Goal: Information Seeking & Learning: Learn about a topic

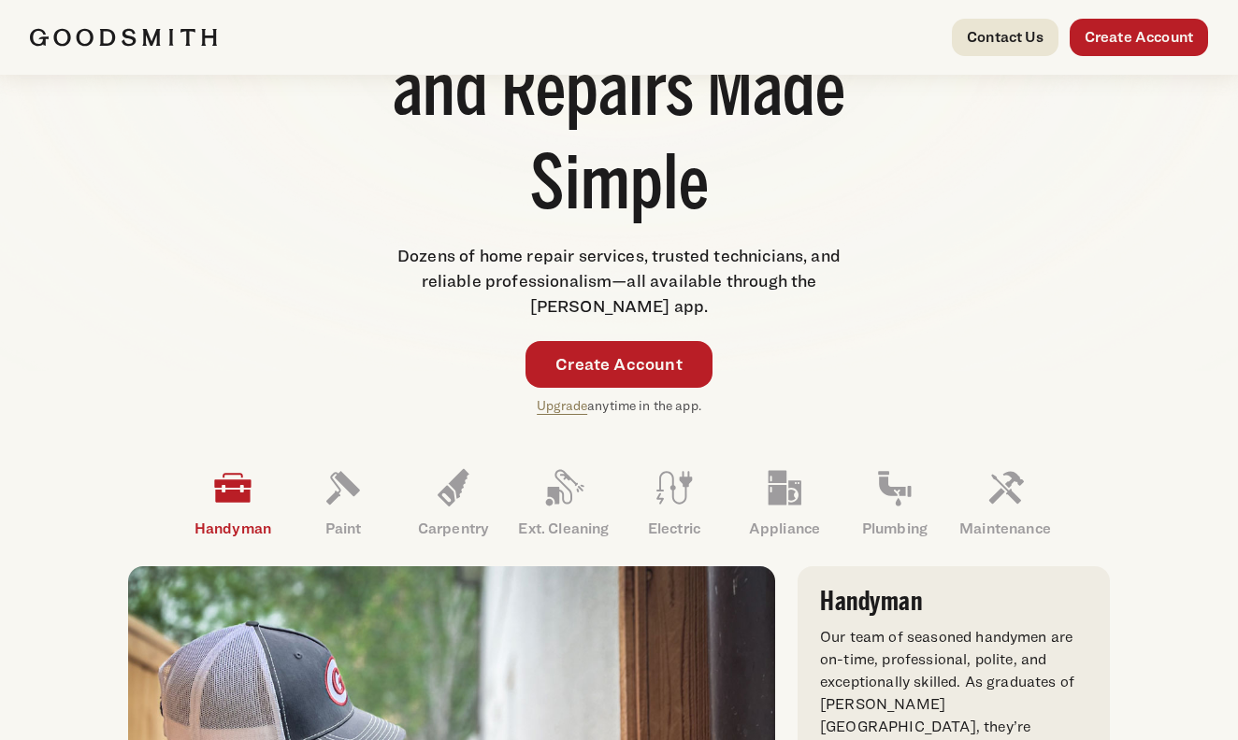
scroll to position [384, 0]
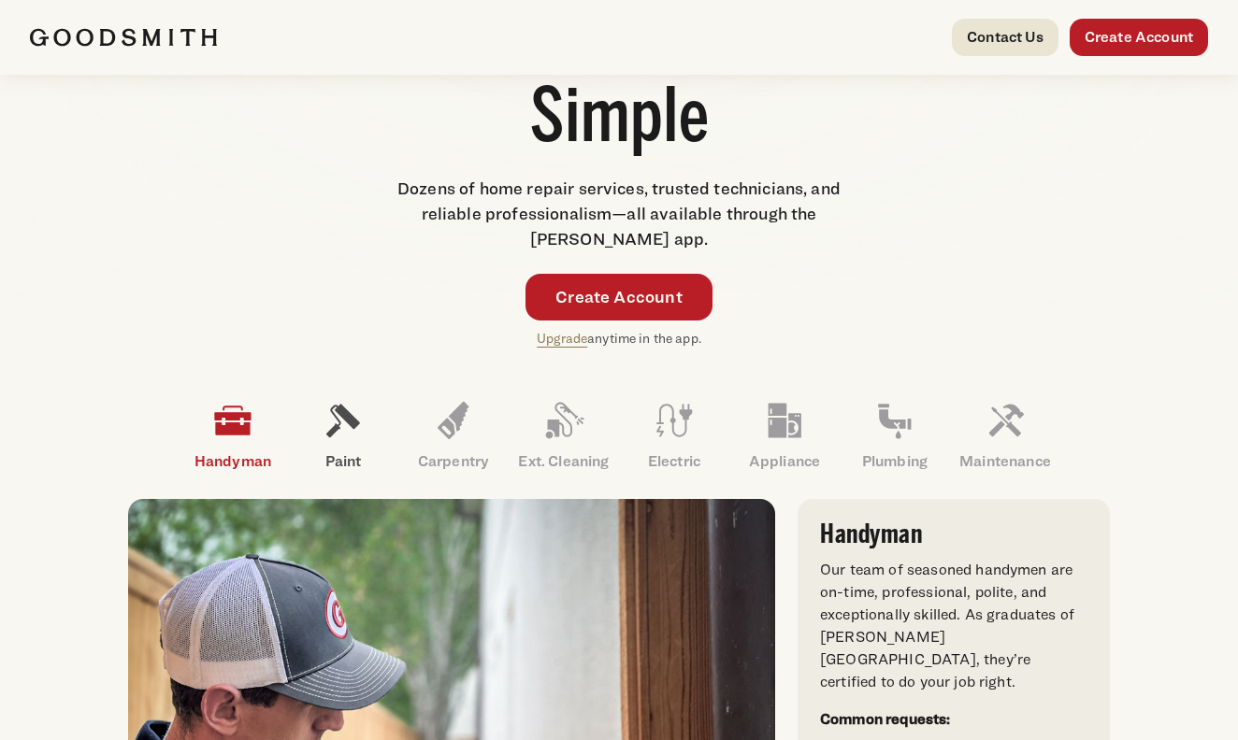
click at [349, 430] on icon at bounding box center [343, 420] width 45 height 45
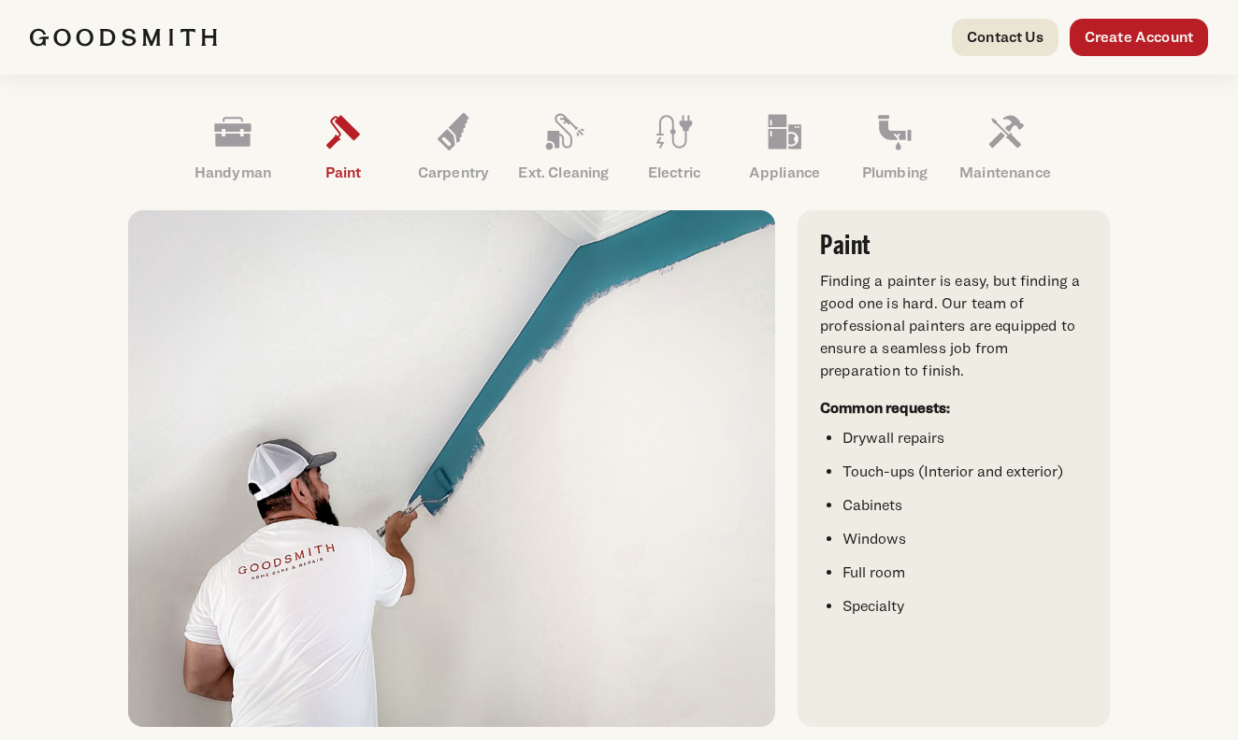
scroll to position [671, 0]
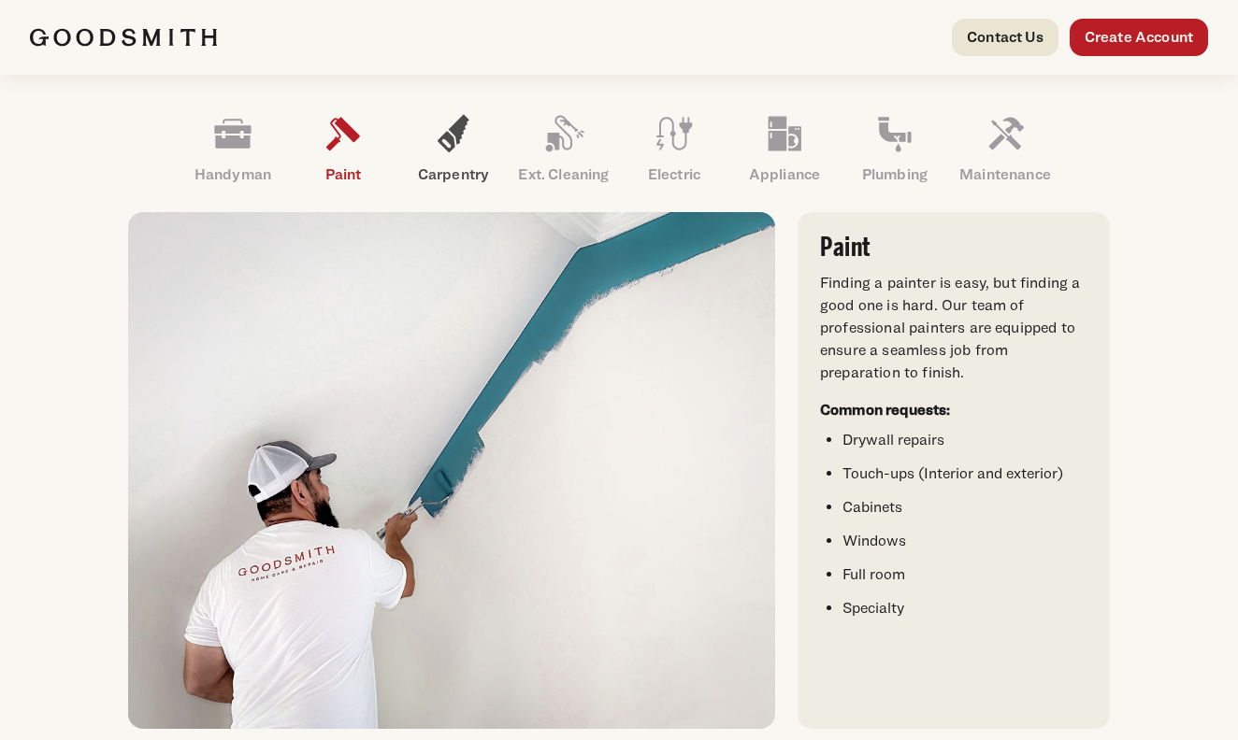
click at [463, 183] on p "Carpentry" at bounding box center [453, 175] width 110 height 22
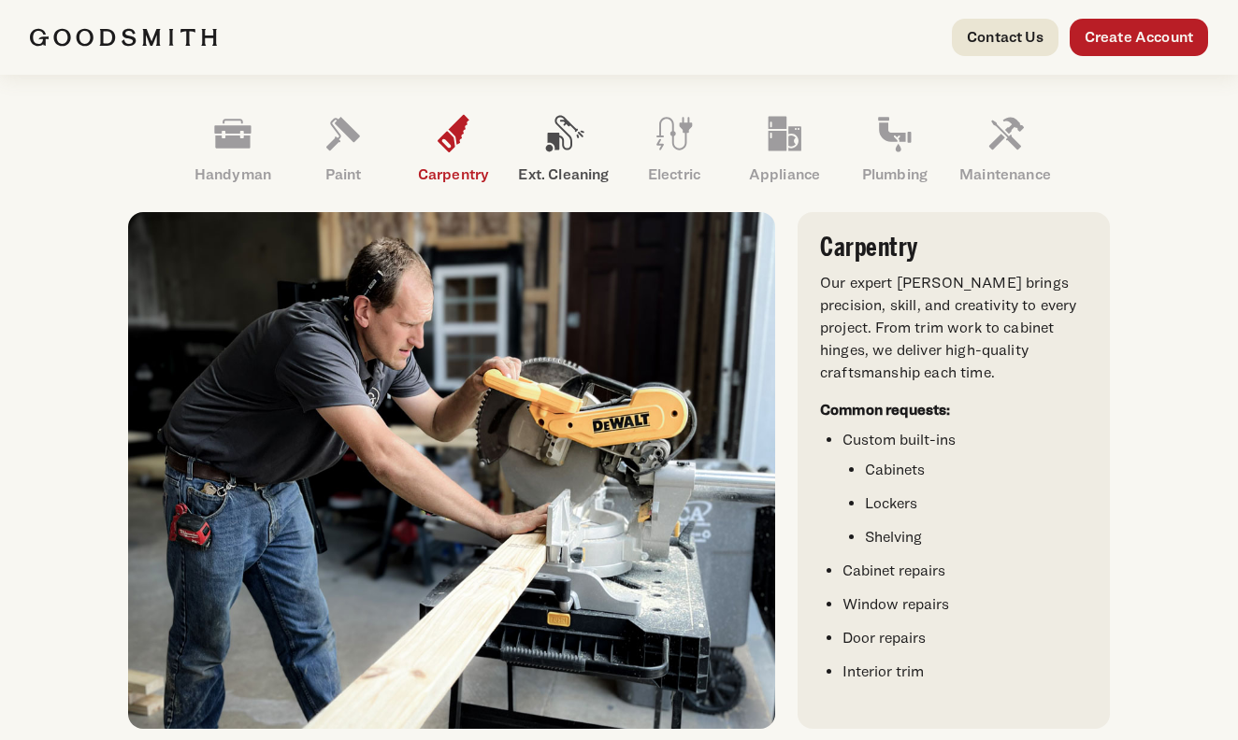
click at [537, 180] on p "Ext. Cleaning" at bounding box center [563, 175] width 110 height 22
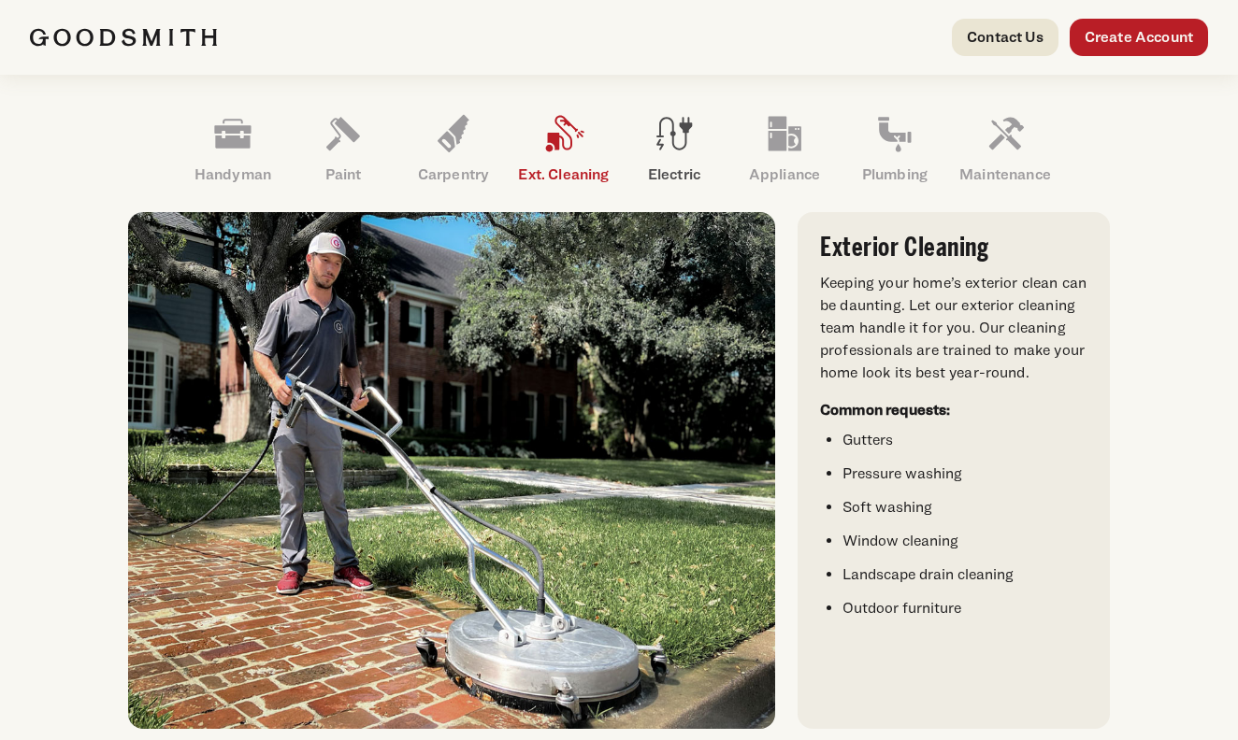
click at [678, 166] on p "Electric" at bounding box center [674, 175] width 110 height 22
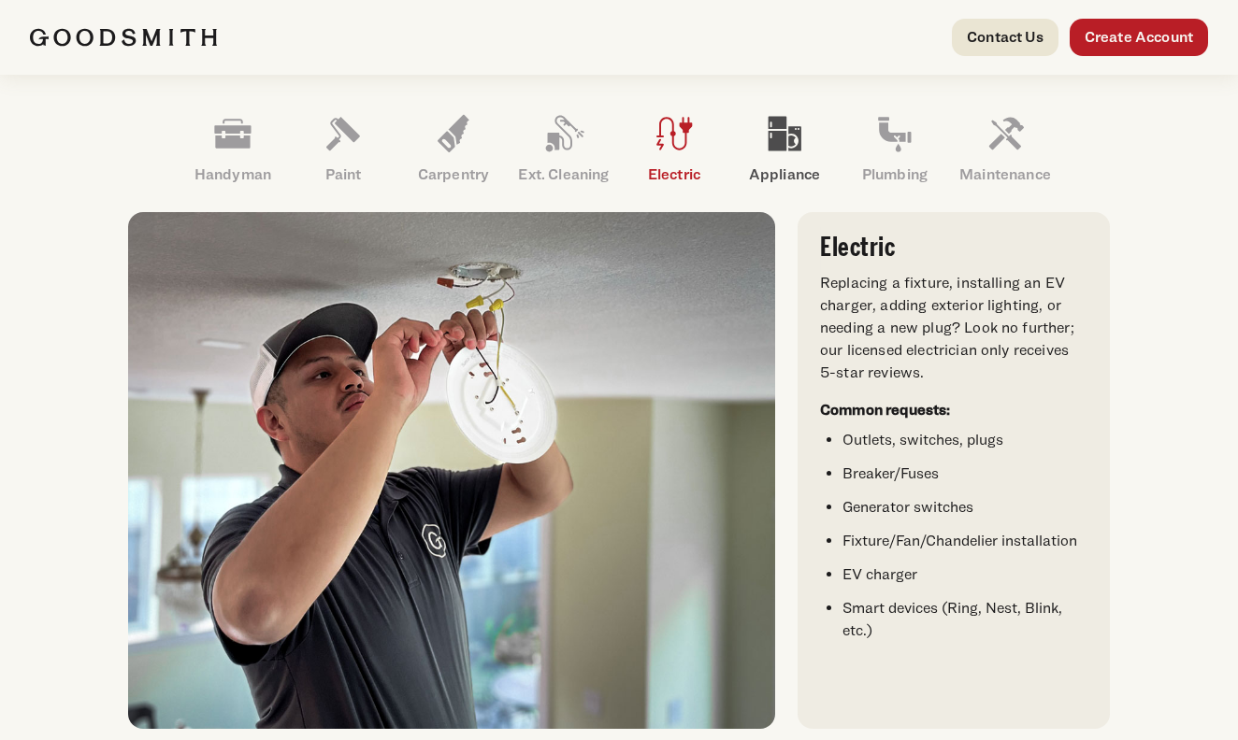
click at [765, 172] on p "Appliance" at bounding box center [784, 175] width 110 height 22
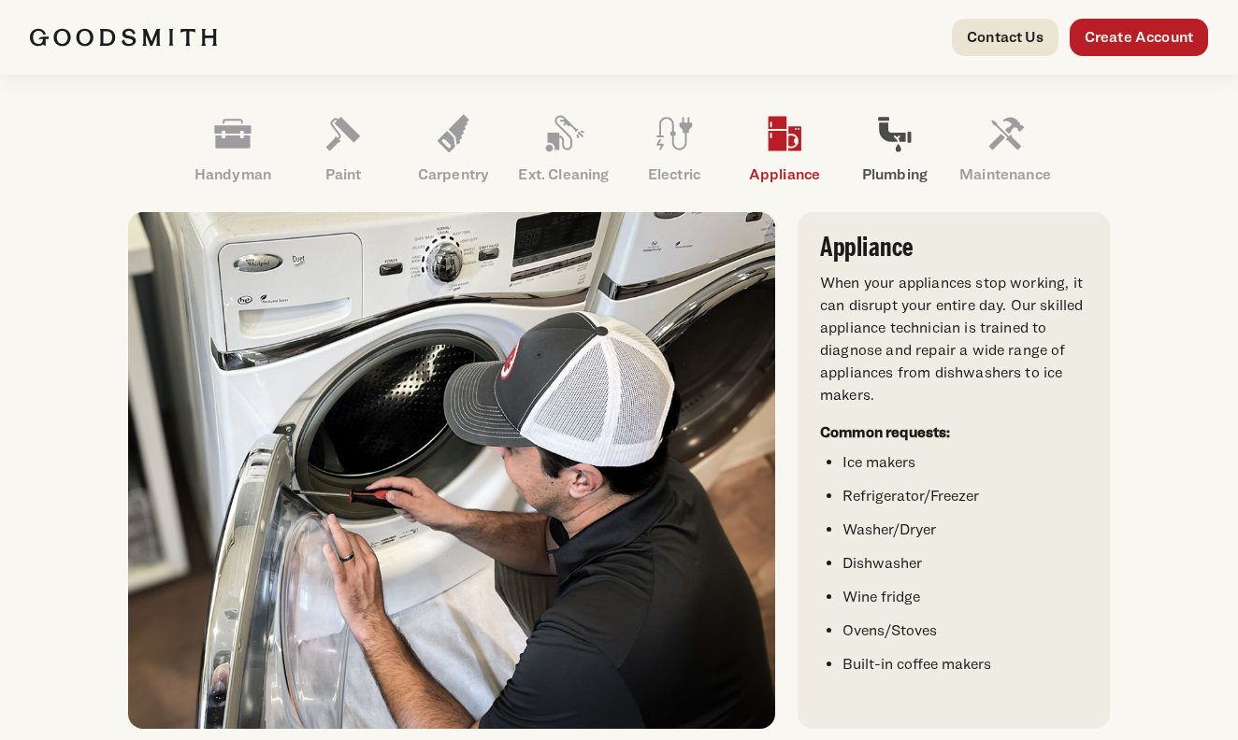
click at [908, 172] on p "Plumbing" at bounding box center [894, 175] width 110 height 22
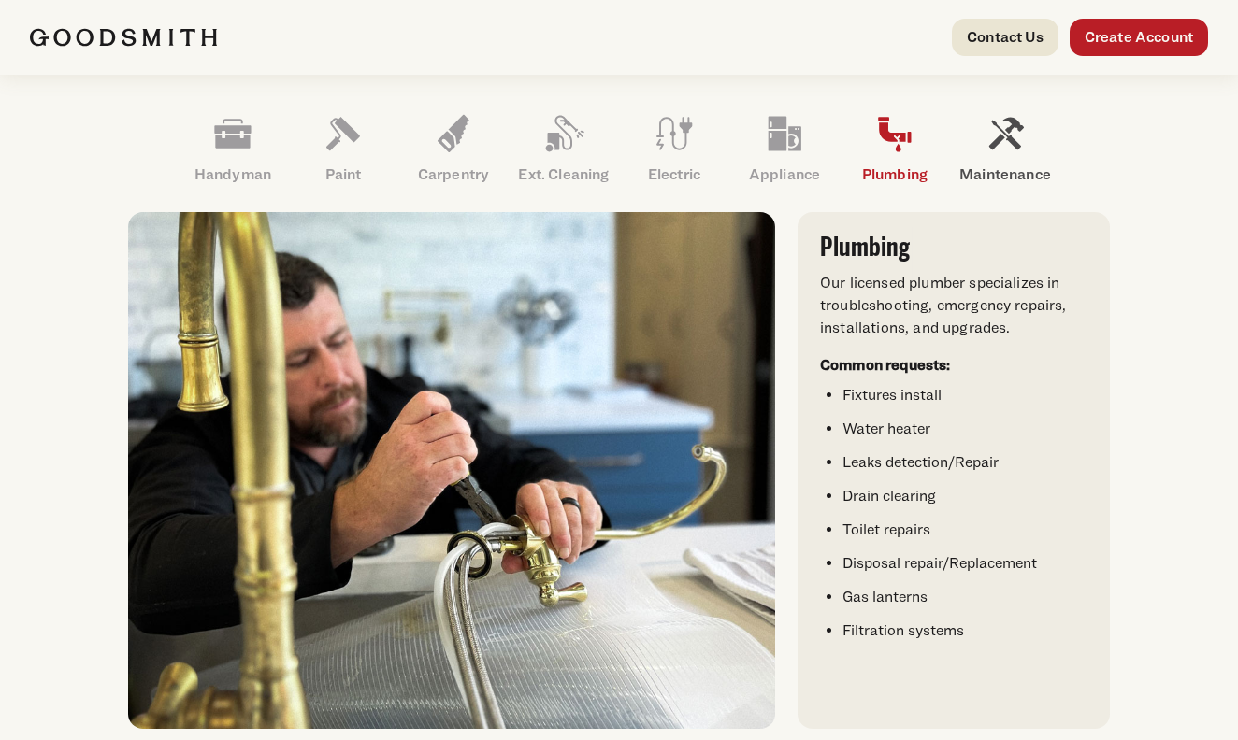
click at [995, 147] on icon at bounding box center [1006, 133] width 35 height 33
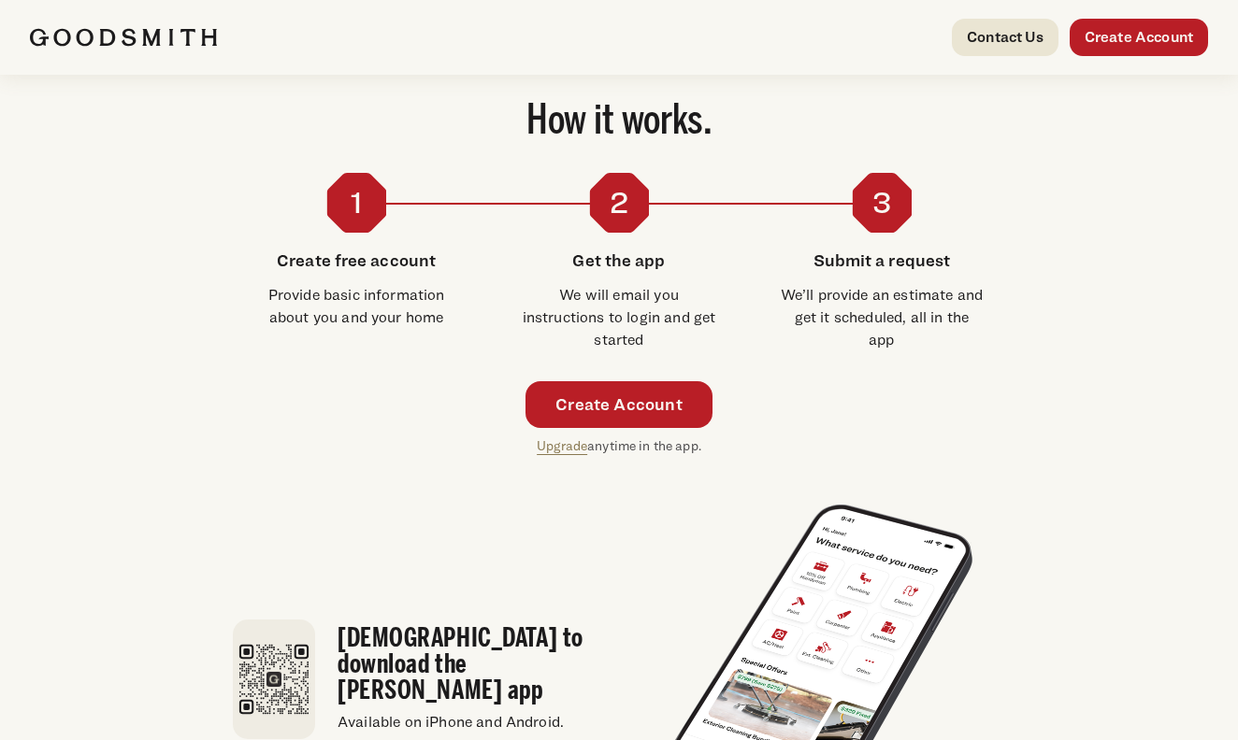
scroll to position [3148, 0]
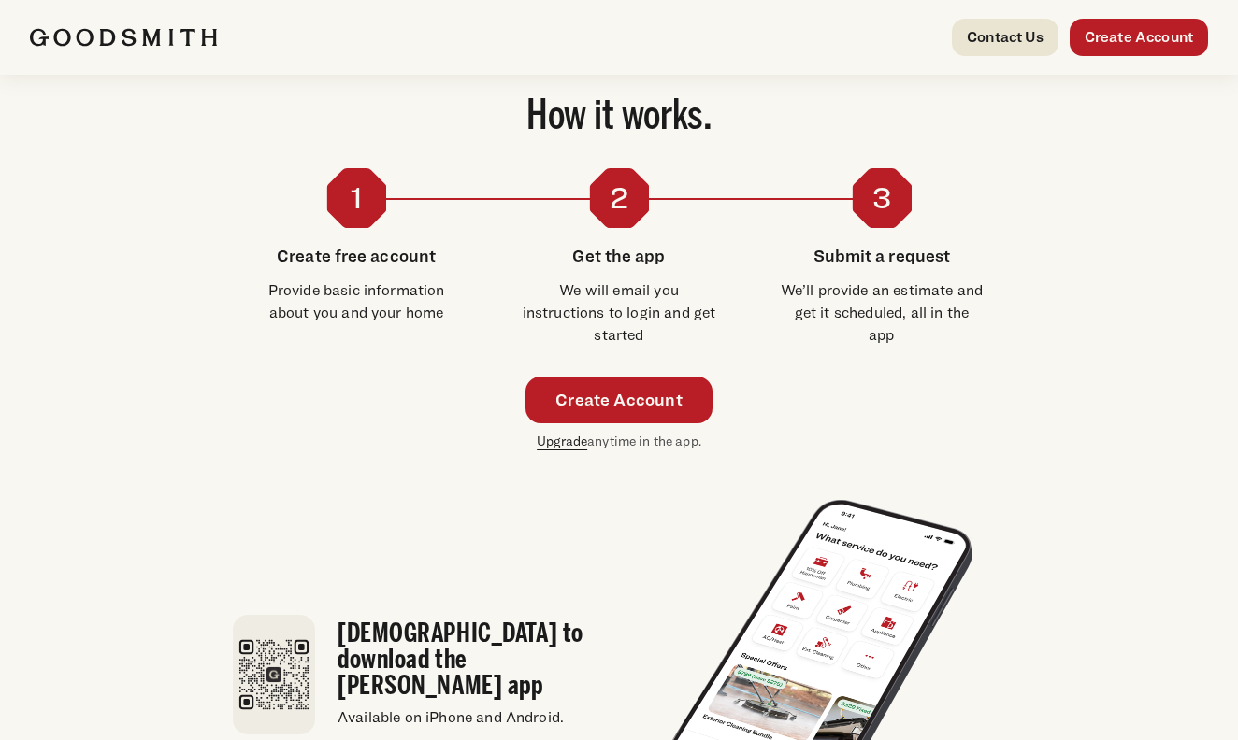
click at [572, 433] on link "Upgrade" at bounding box center [562, 441] width 50 height 16
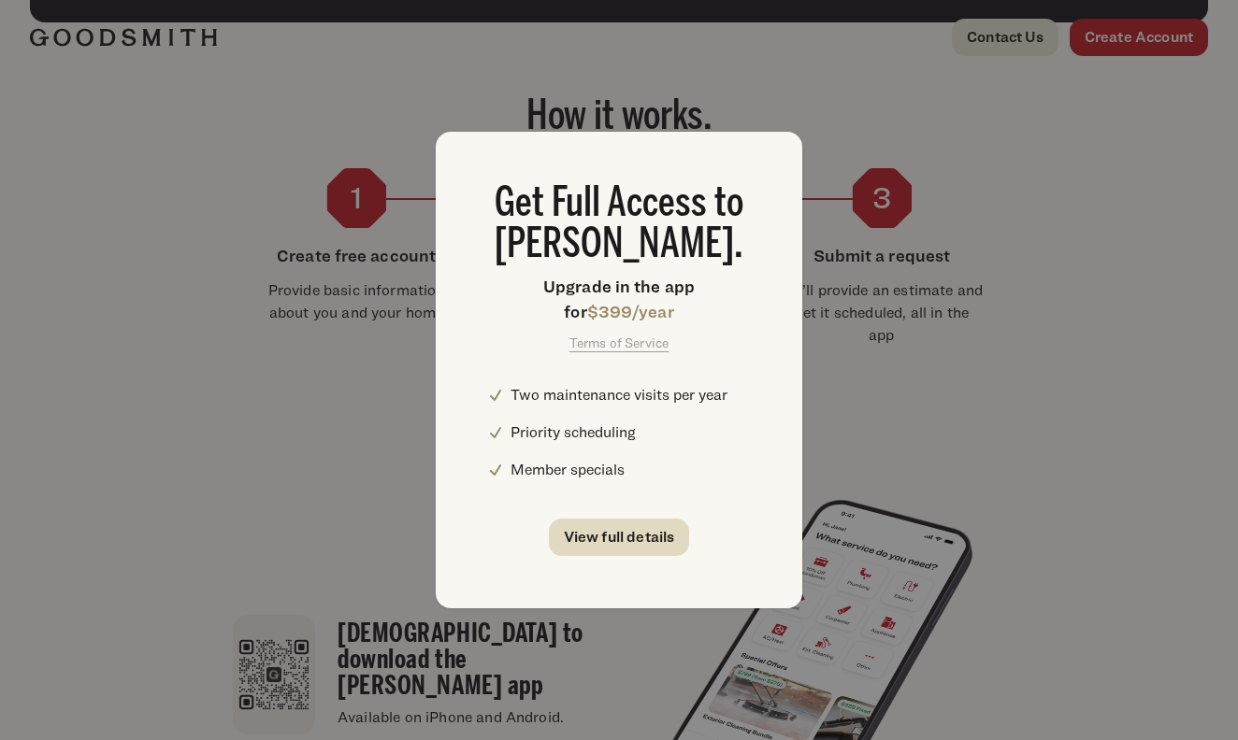
click at [627, 537] on link "View full details" at bounding box center [619, 537] width 141 height 37
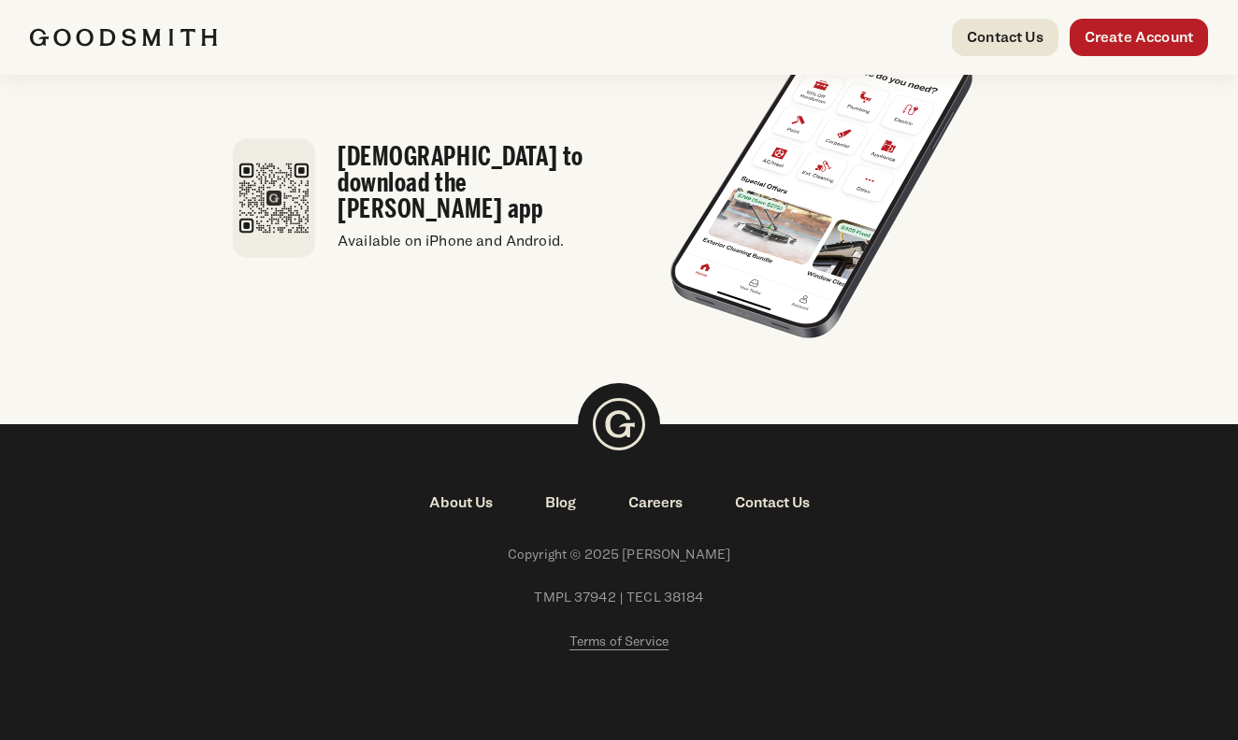
scroll to position [2055, 0]
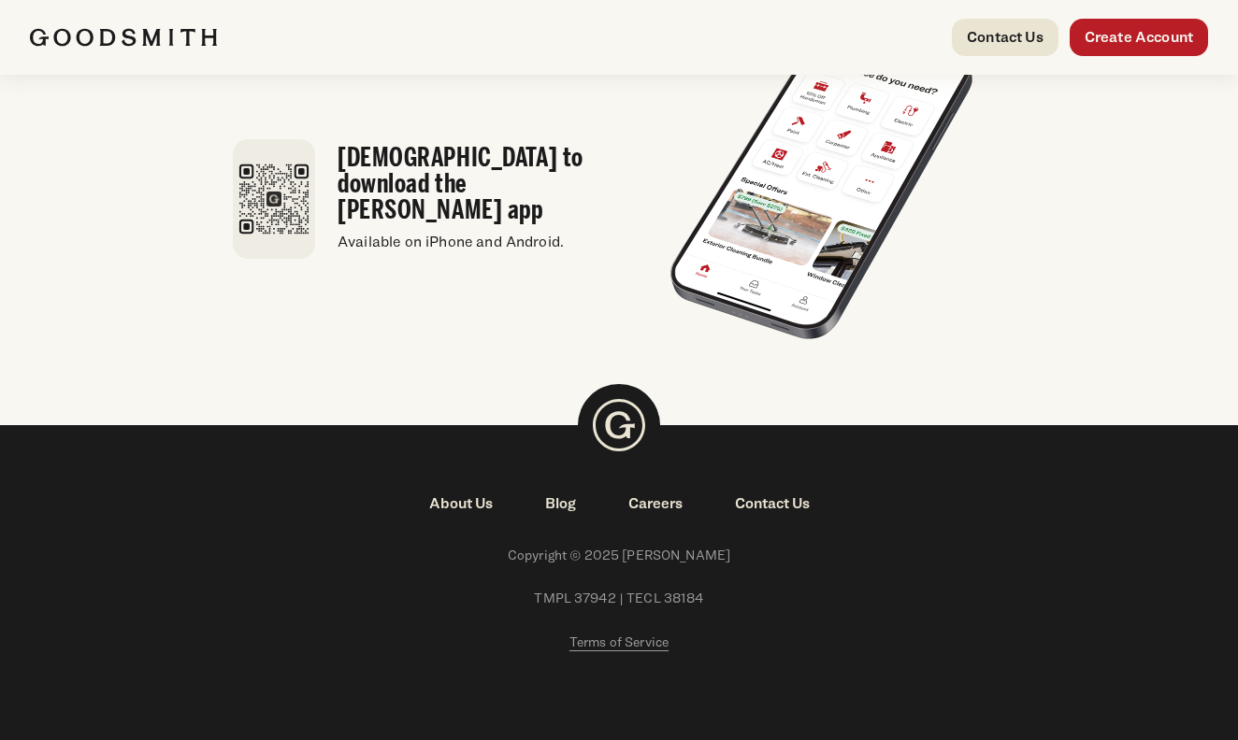
click at [774, 493] on link "Contact Us" at bounding box center [772, 504] width 127 height 22
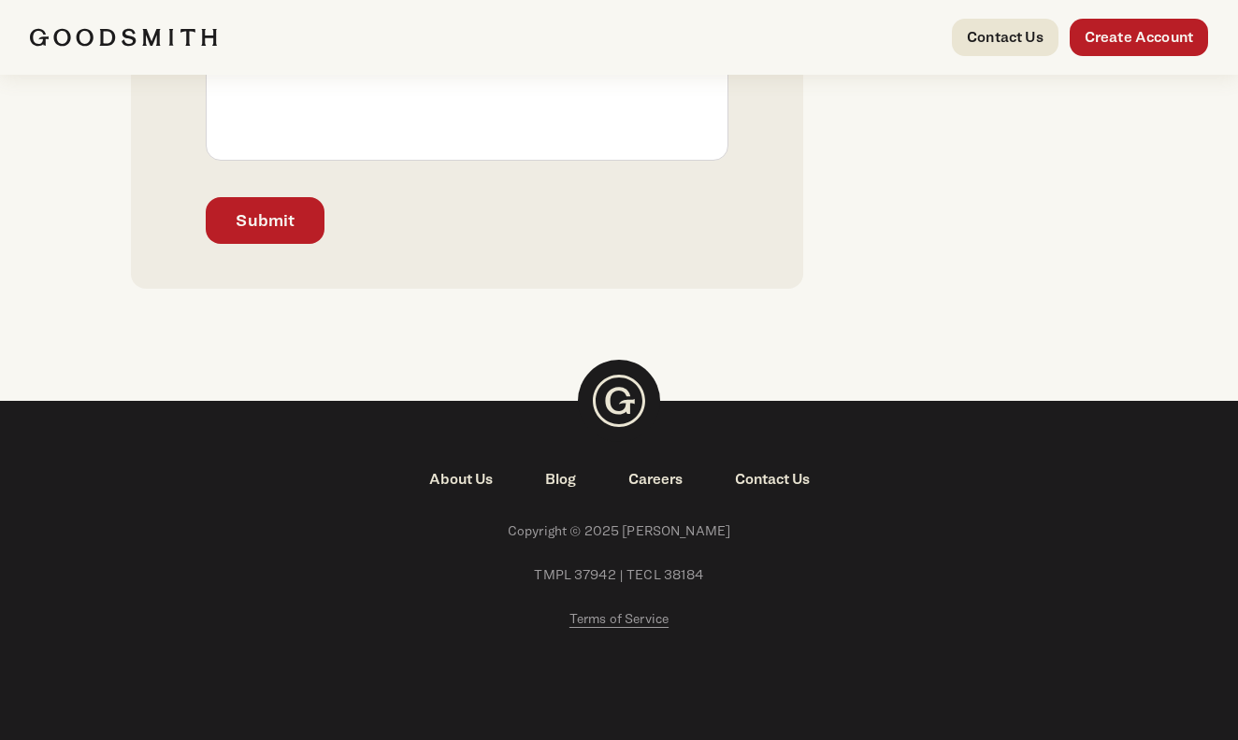
scroll to position [761, 0]
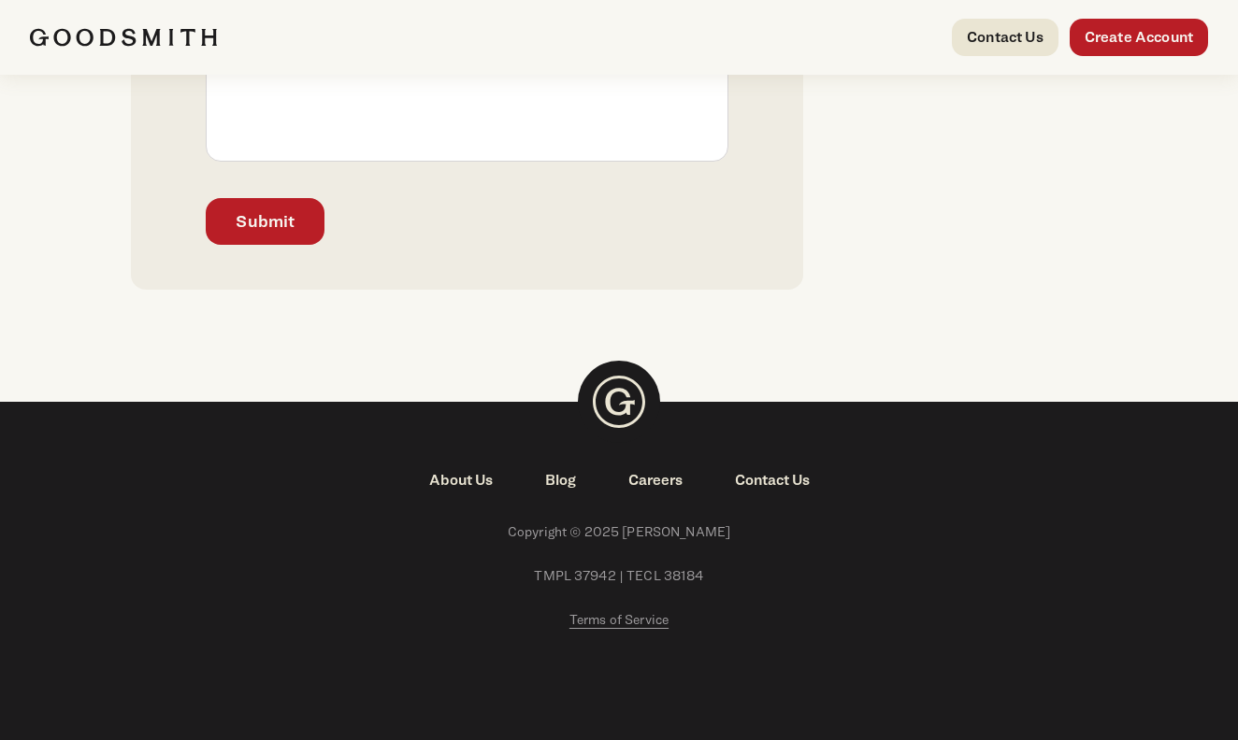
click at [480, 480] on link "About Us" at bounding box center [461, 480] width 116 height 22
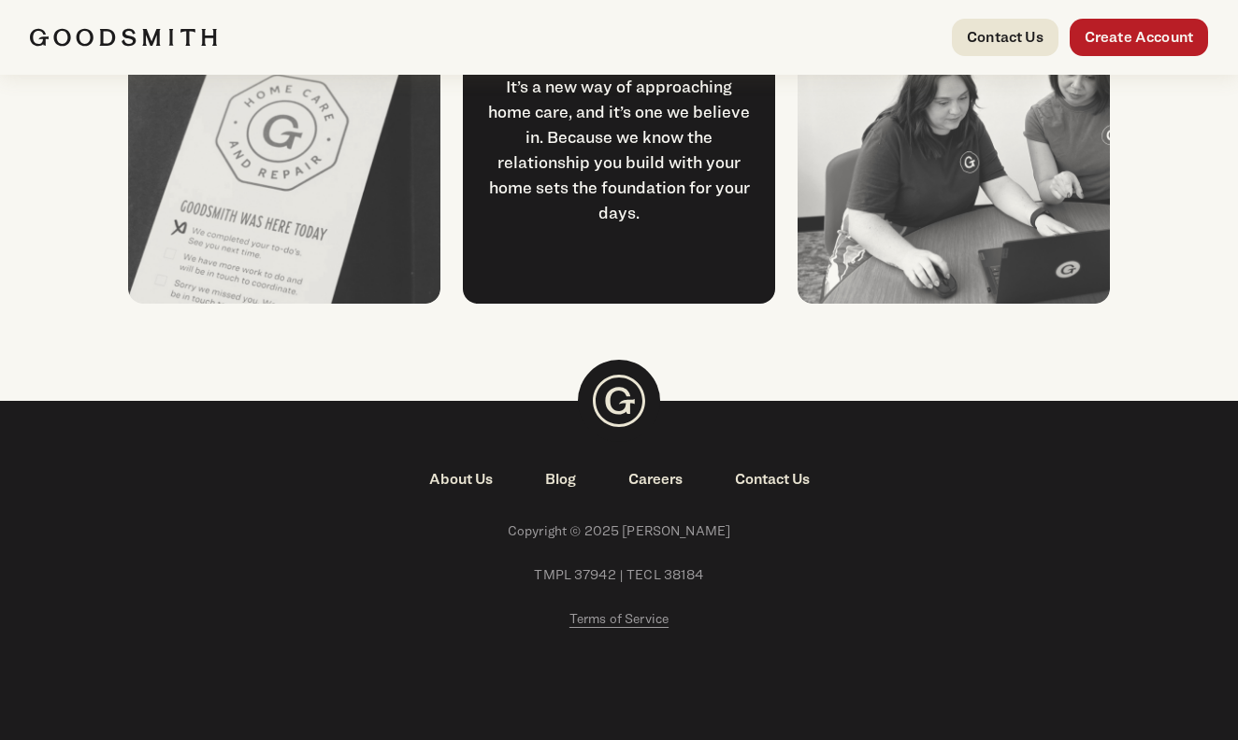
scroll to position [2336, 0]
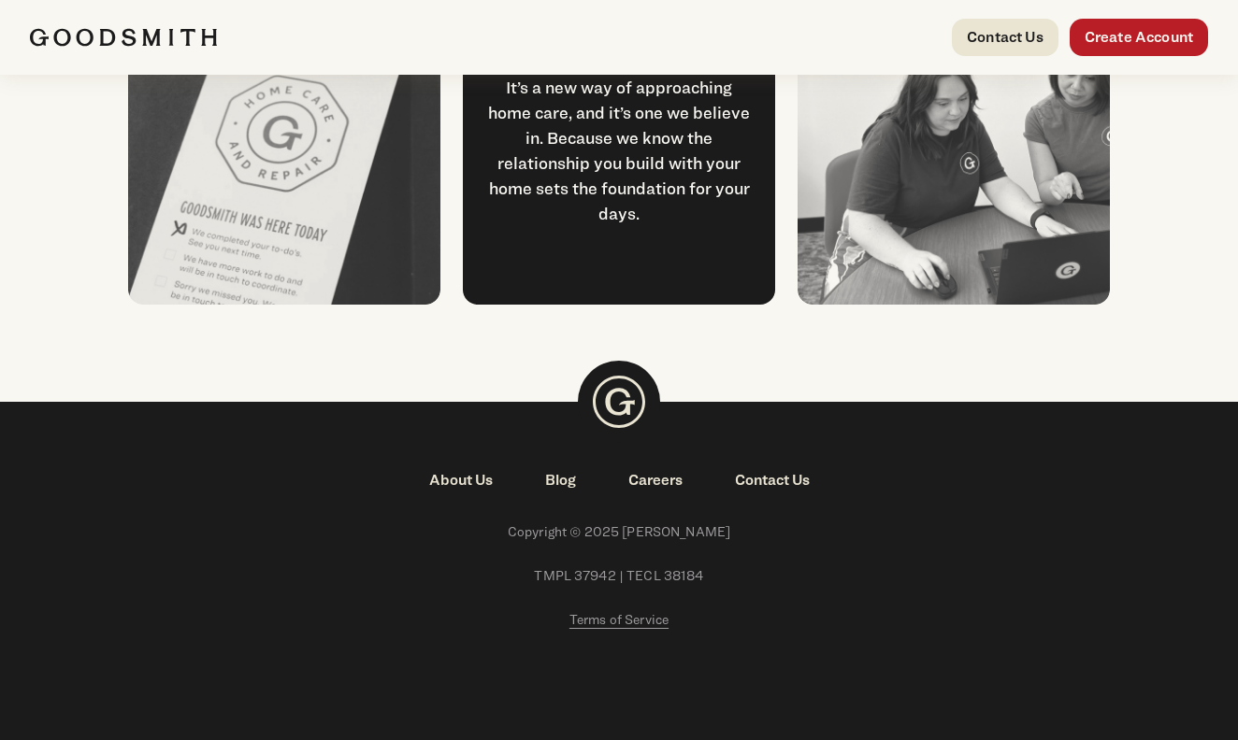
click at [463, 478] on link "About Us" at bounding box center [461, 480] width 116 height 22
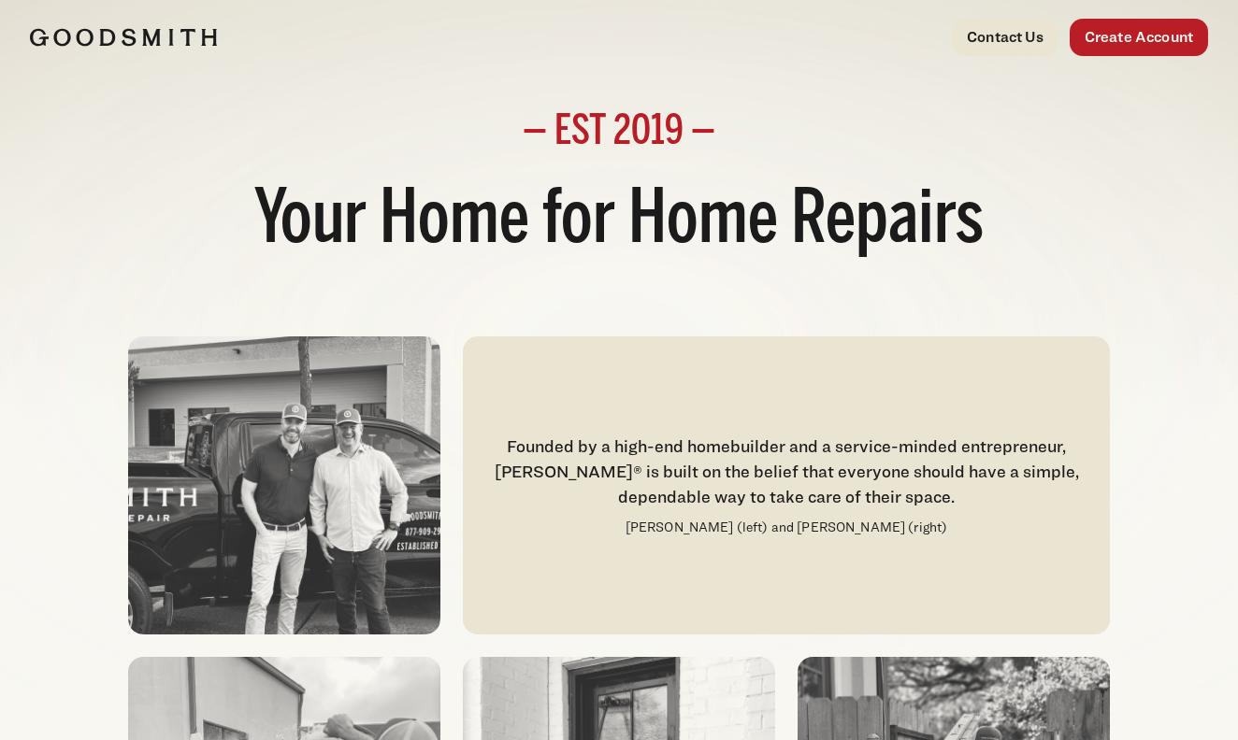
click at [600, 437] on div "Founded by a high-end homebuilder and a service-minded entrepreneur, Goodsmith®…" at bounding box center [786, 472] width 602 height 76
click at [363, 484] on img at bounding box center [284, 485] width 312 height 298
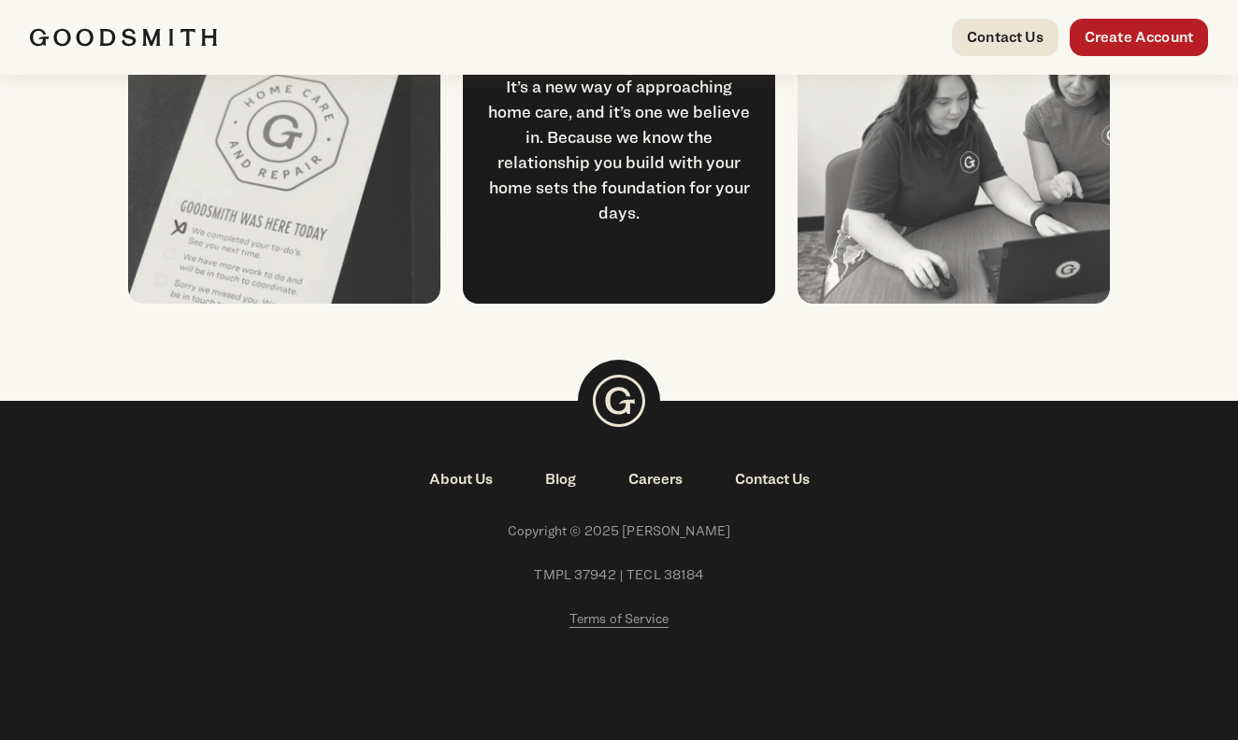
scroll to position [2336, 0]
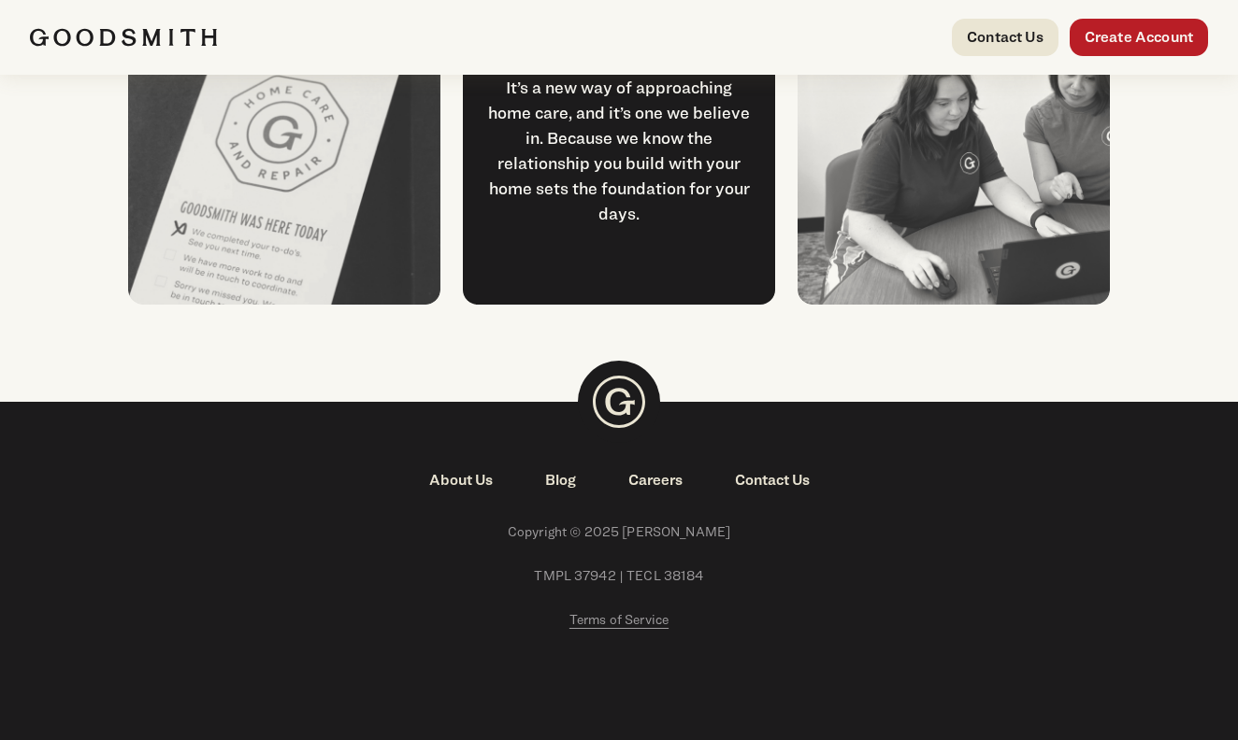
click at [627, 412] on img at bounding box center [619, 402] width 82 height 82
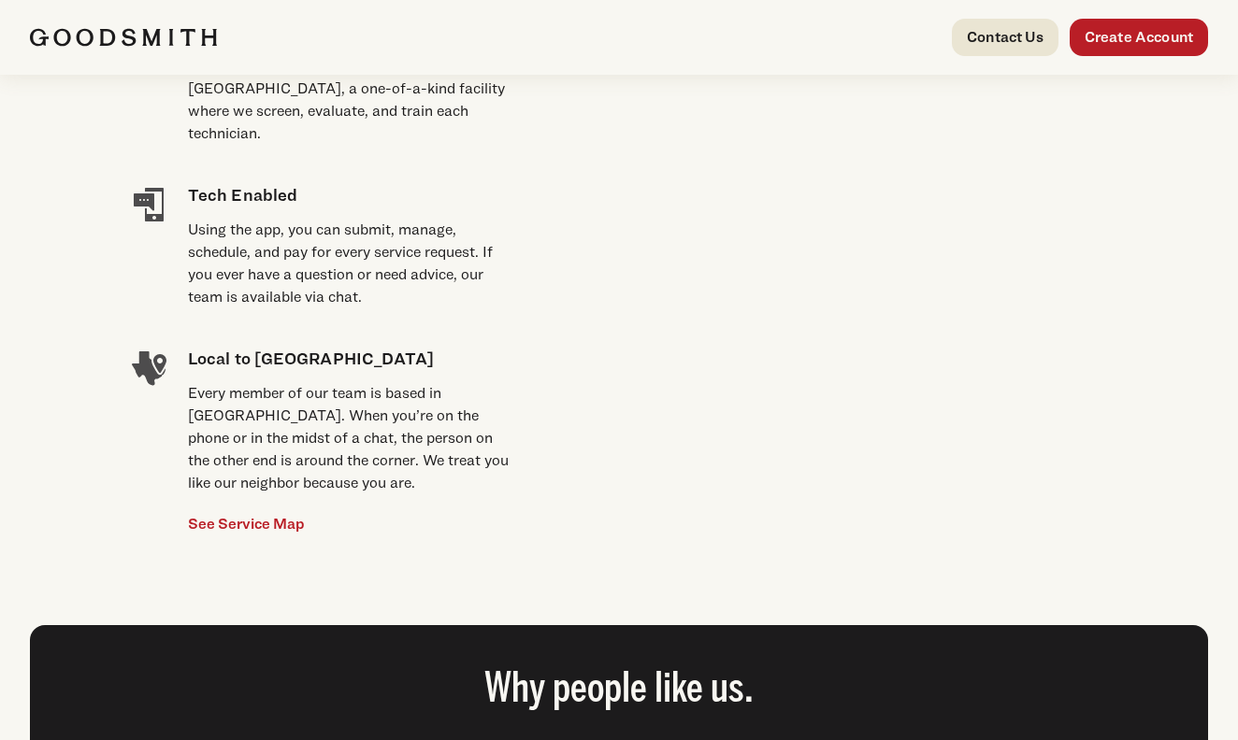
scroll to position [1504, 0]
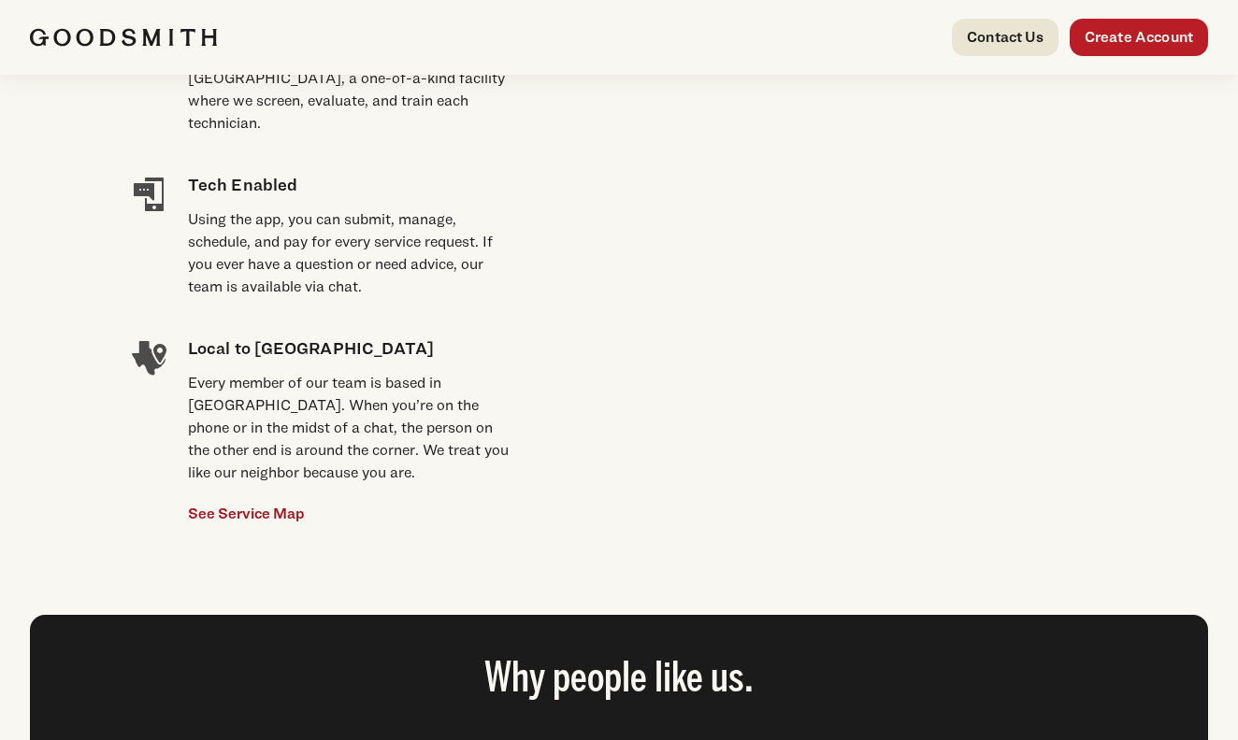
click at [259, 503] on link "See Service Map" at bounding box center [246, 514] width 117 height 22
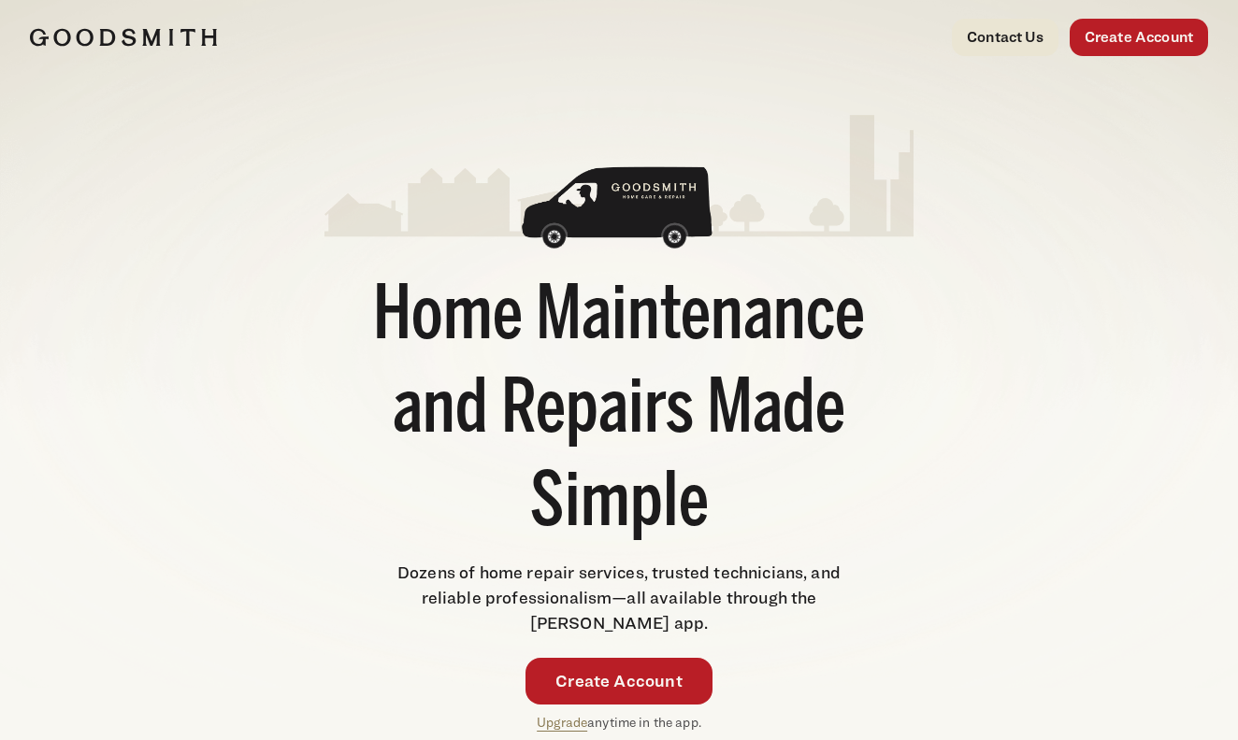
scroll to position [0, 0]
